Goal: Information Seeking & Learning: Learn about a topic

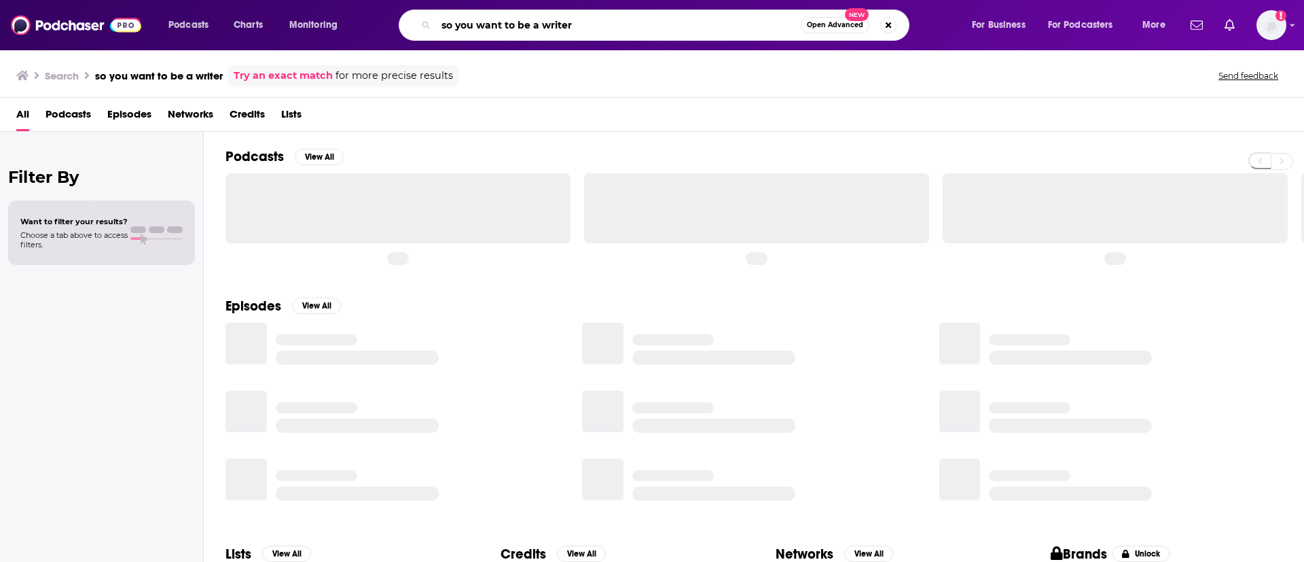
click at [517, 20] on input "so you want to be a writer" at bounding box center [618, 25] width 365 height 22
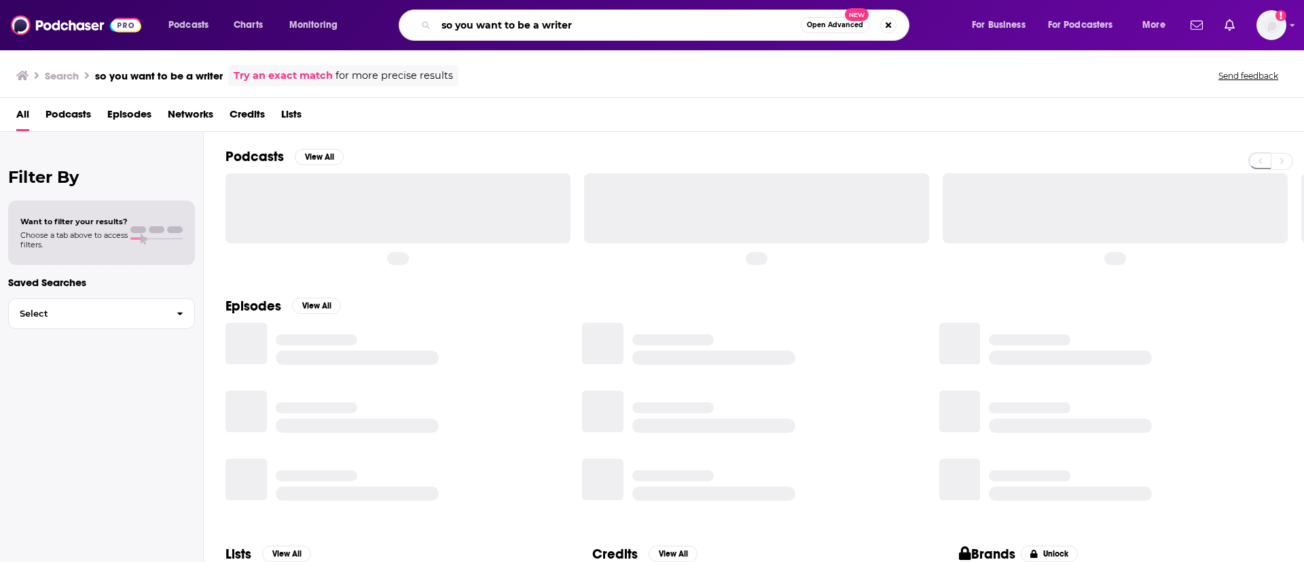
drag, startPoint x: 587, startPoint y: 20, endPoint x: 390, endPoint y: 18, distance: 196.9
click at [390, 18] on div "so you want to be a writer Open Advanced New" at bounding box center [667, 25] width 581 height 31
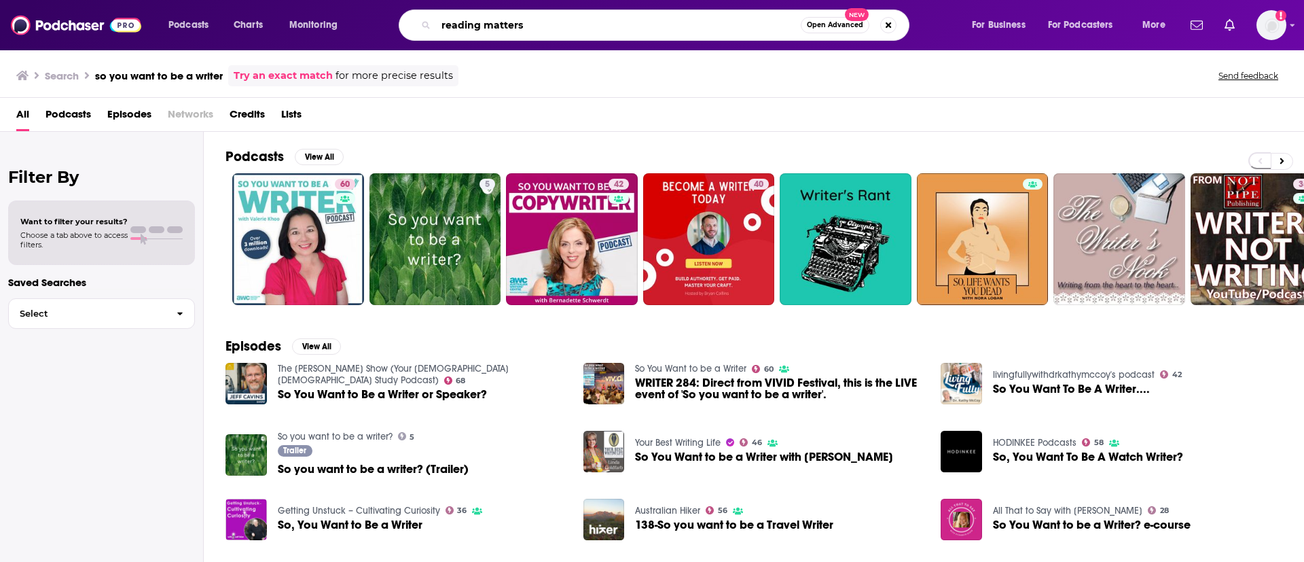
type input "reading matters"
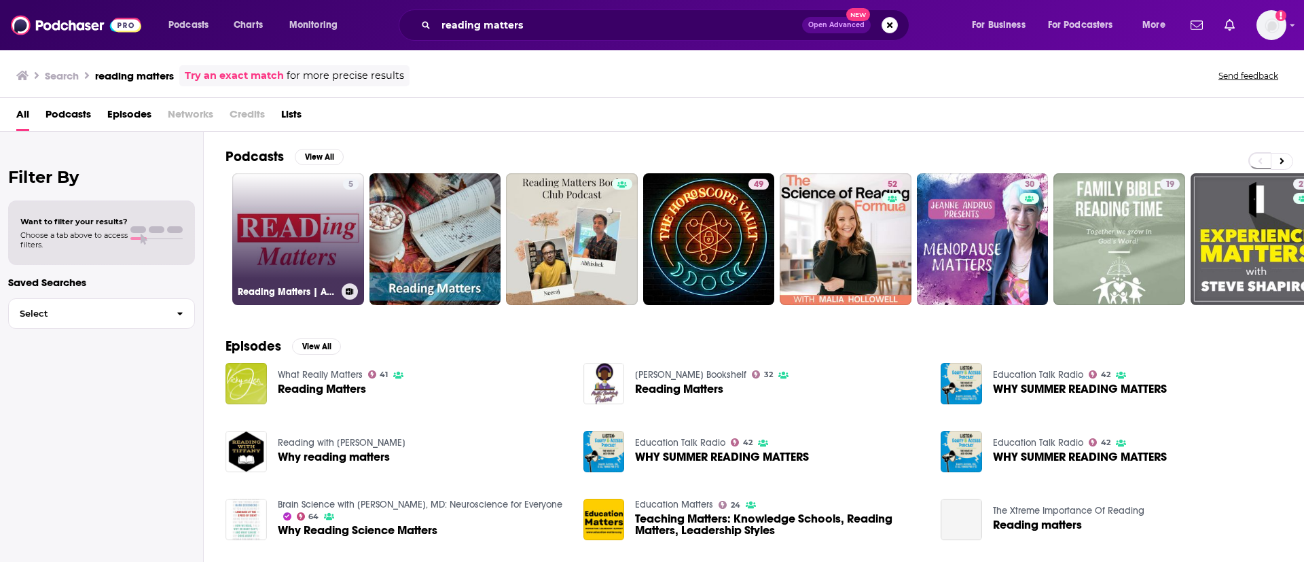
click at [278, 214] on link "5 Reading Matters | Audio Books" at bounding box center [298, 239] width 132 height 132
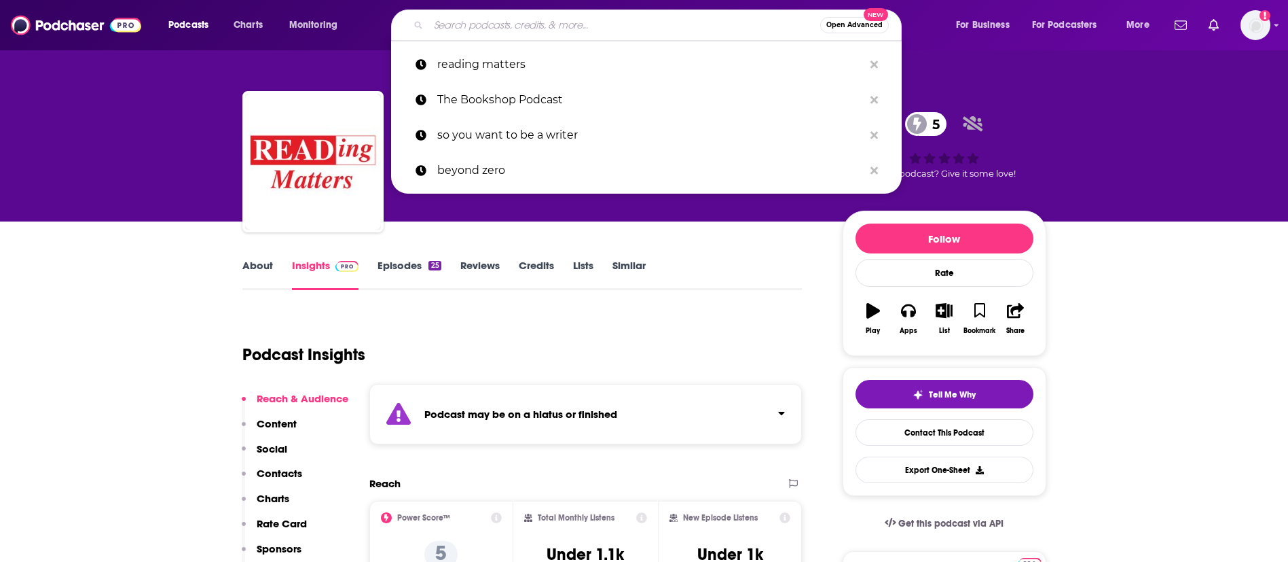
click at [494, 18] on input "Search podcasts, credits, & more..." at bounding box center [624, 25] width 392 height 22
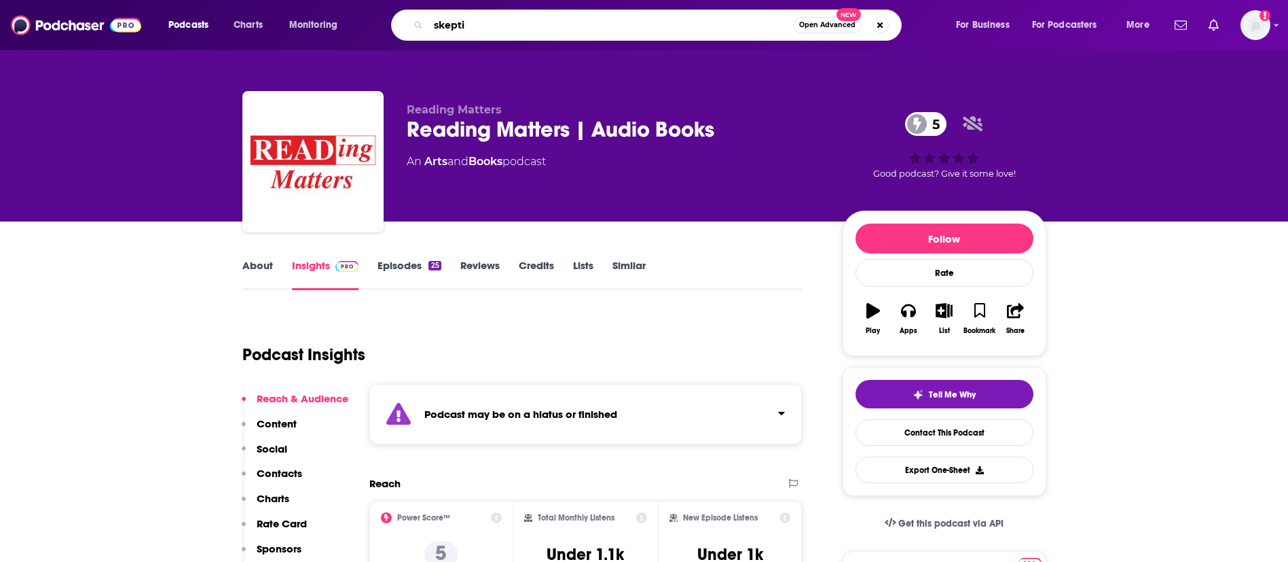
type input "skeptic"
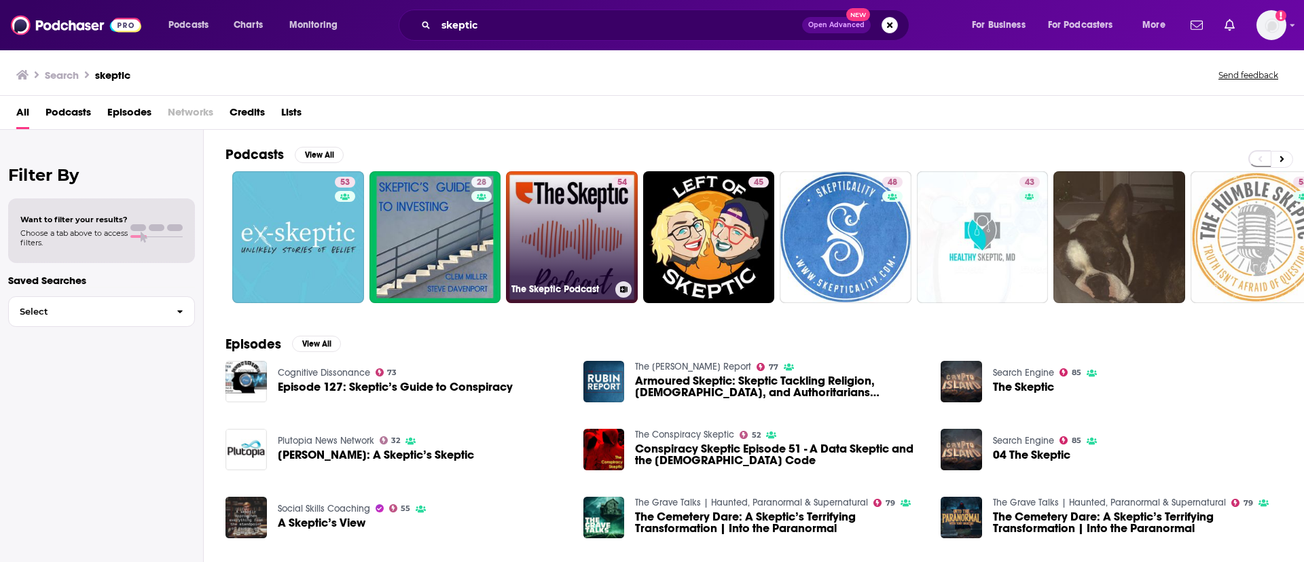
click at [569, 238] on link "54 The Skeptic Podcast" at bounding box center [572, 237] width 132 height 132
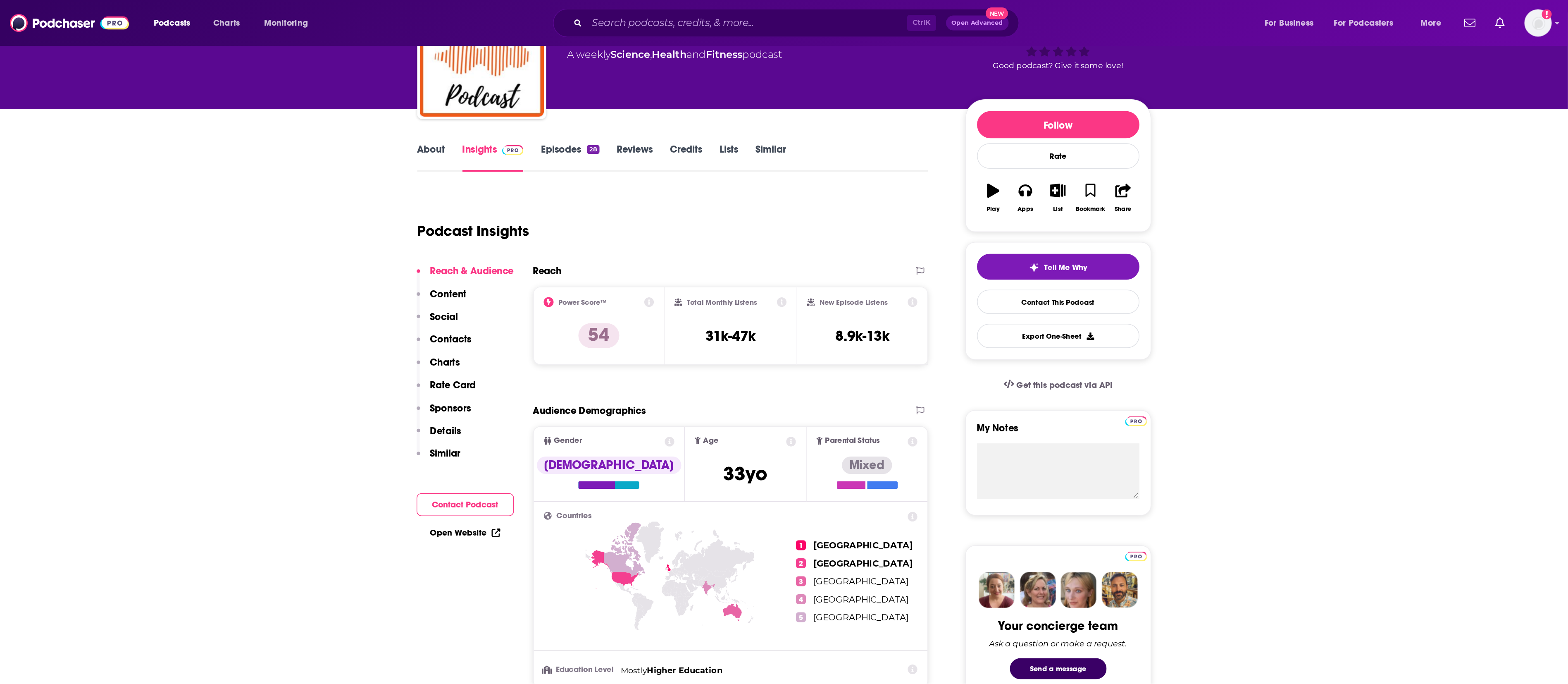
scroll to position [62, 0]
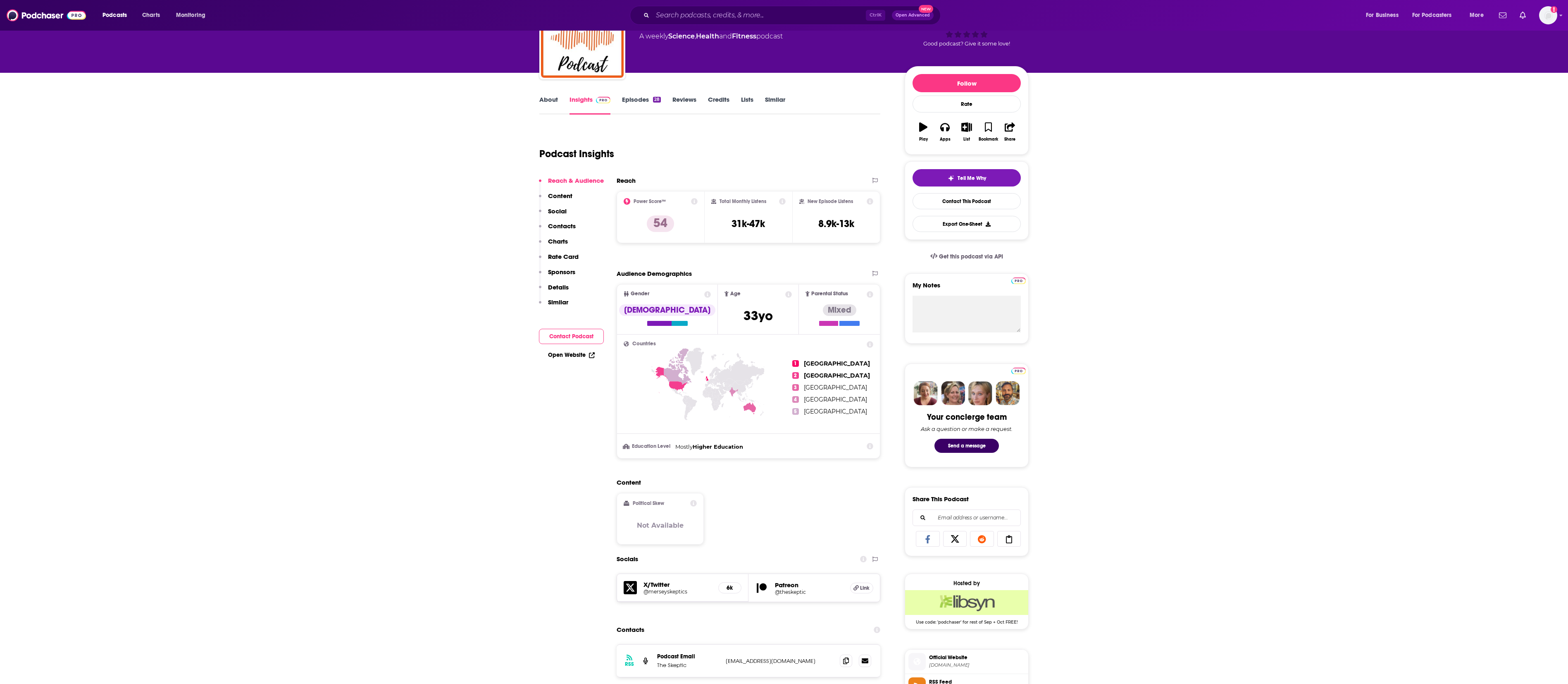
drag, startPoint x: 741, startPoint y: 3, endPoint x: 355, endPoint y: 479, distance: 612.8
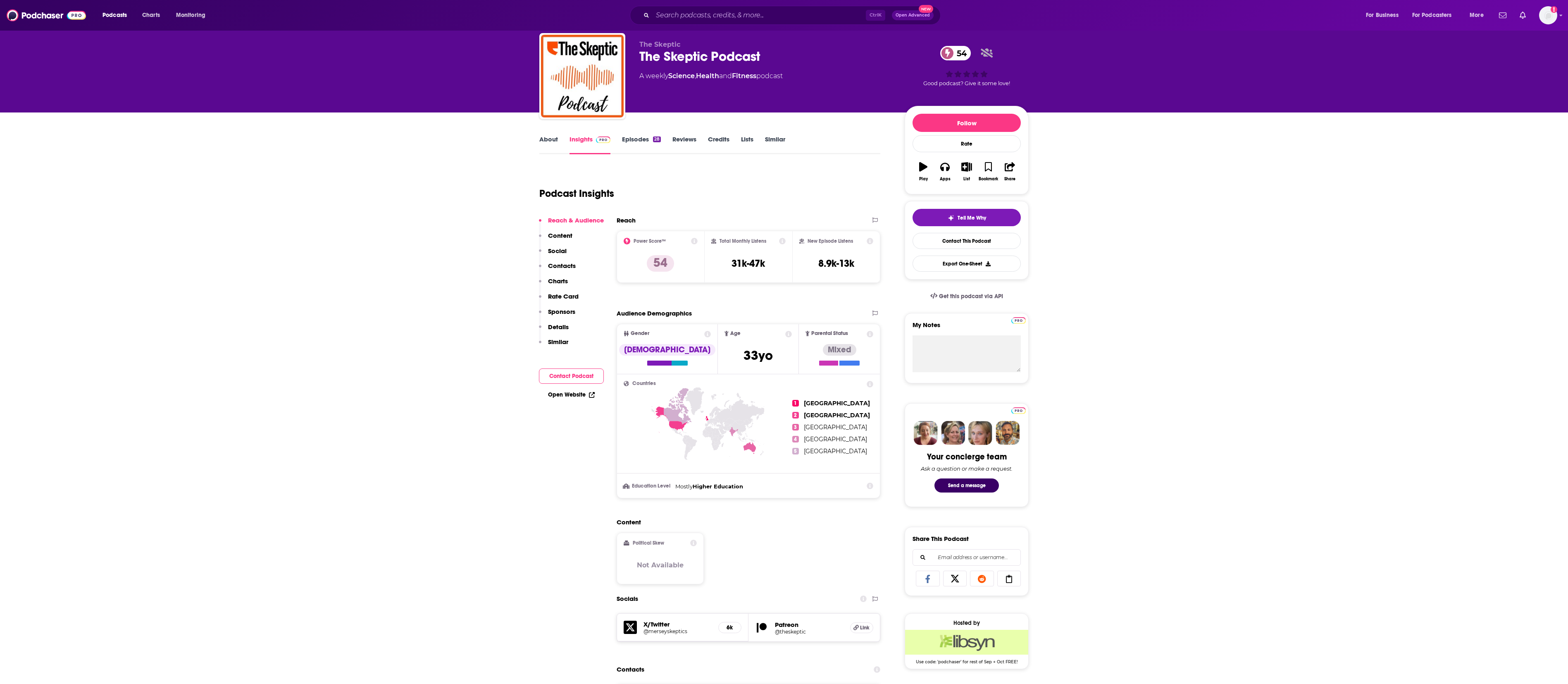
scroll to position [0, 0]
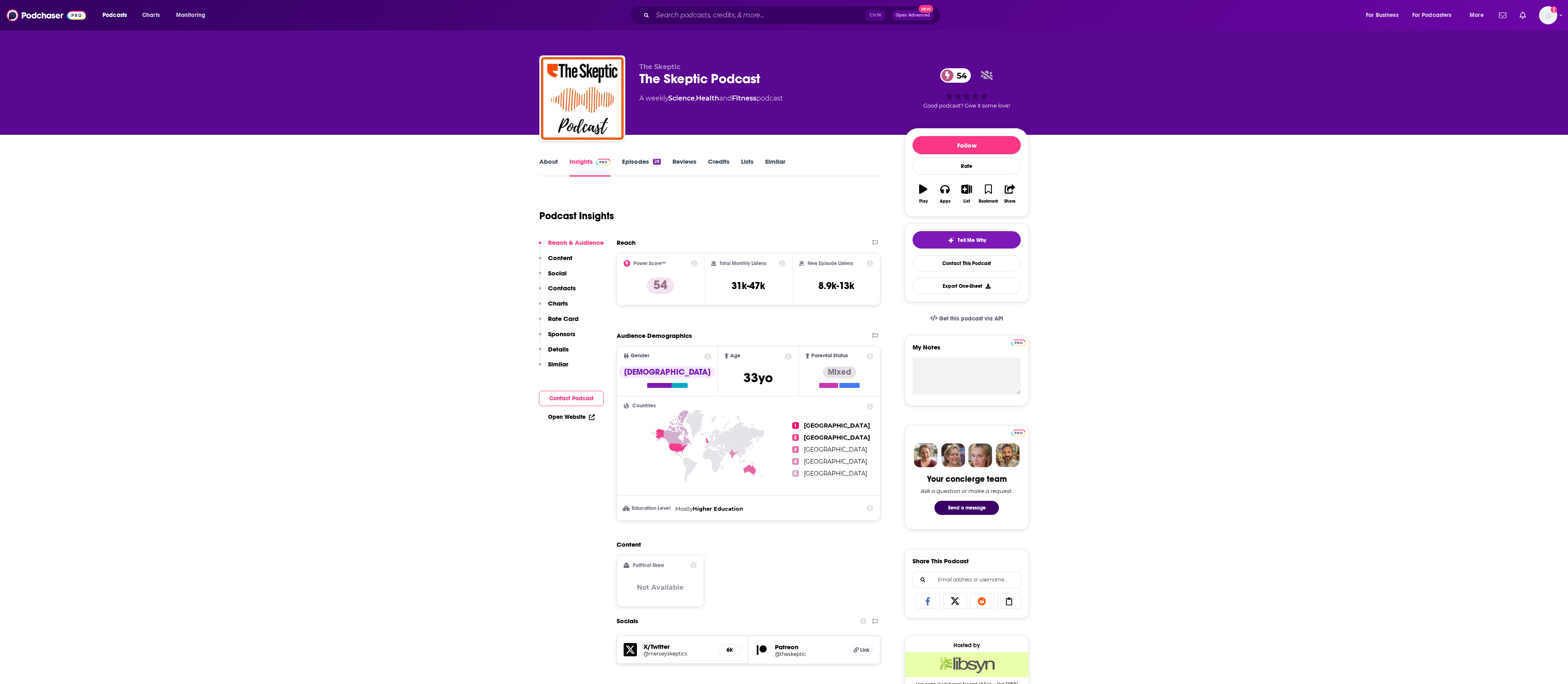
click at [485, 33] on div "The Skeptic The Skeptic Podcast 54 A weekly Science , Health and Fitness podcas…" at bounding box center [784, 67] width 1568 height 135
